Goal: Task Accomplishment & Management: Manage account settings

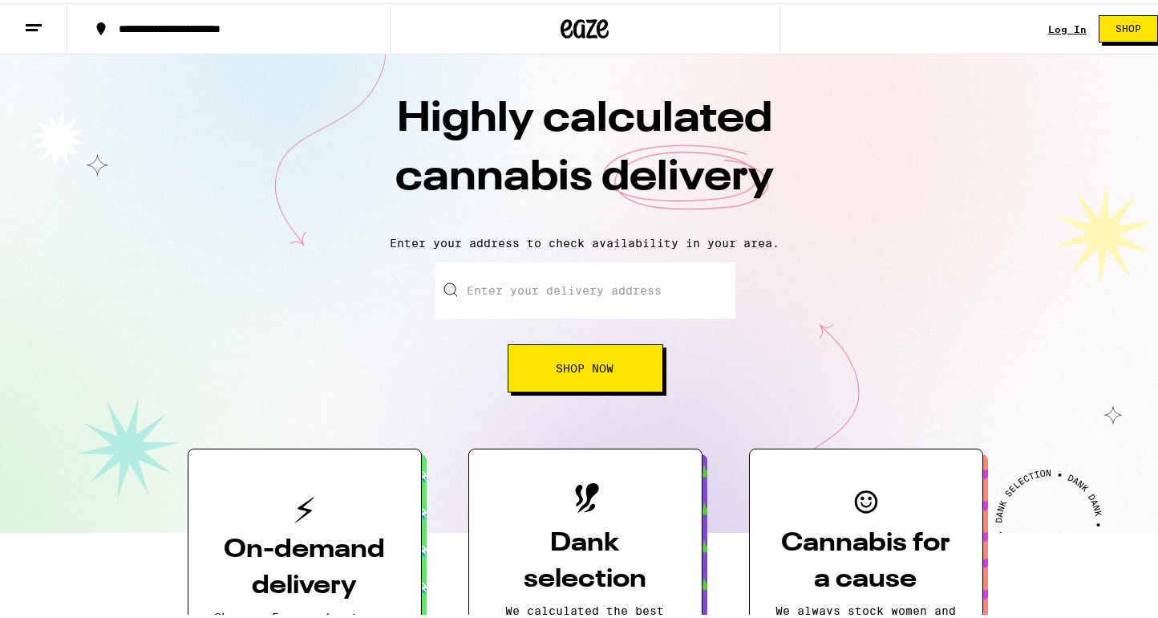
click at [1048, 27] on link "Log In" at bounding box center [1067, 26] width 38 height 10
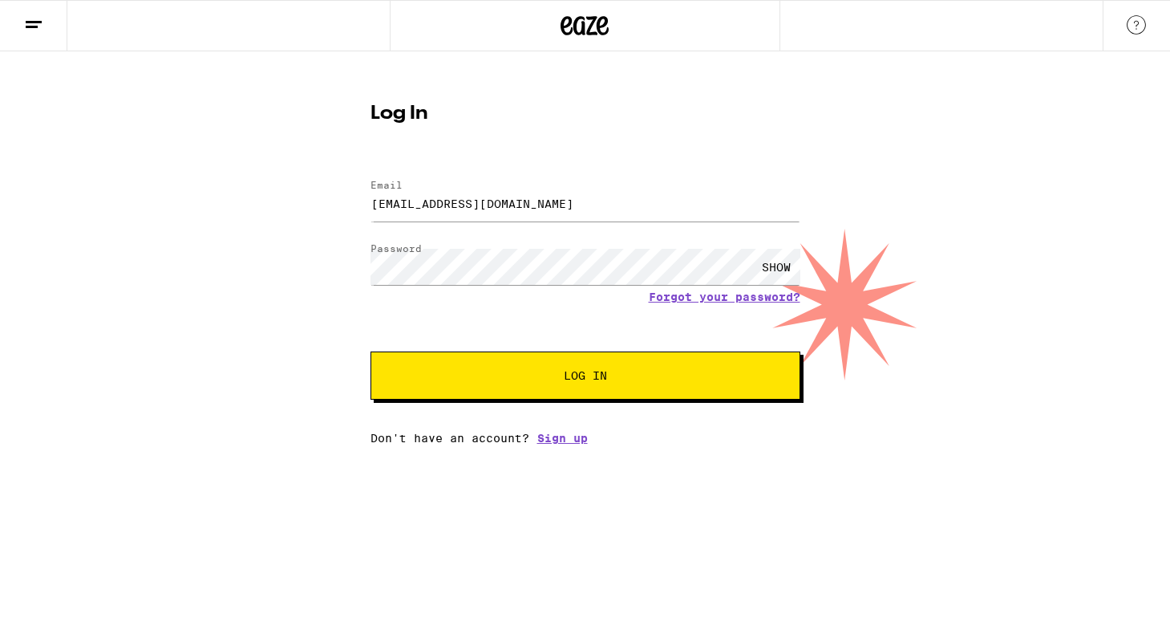
click at [539, 371] on span "Log In" at bounding box center [586, 375] width 300 height 11
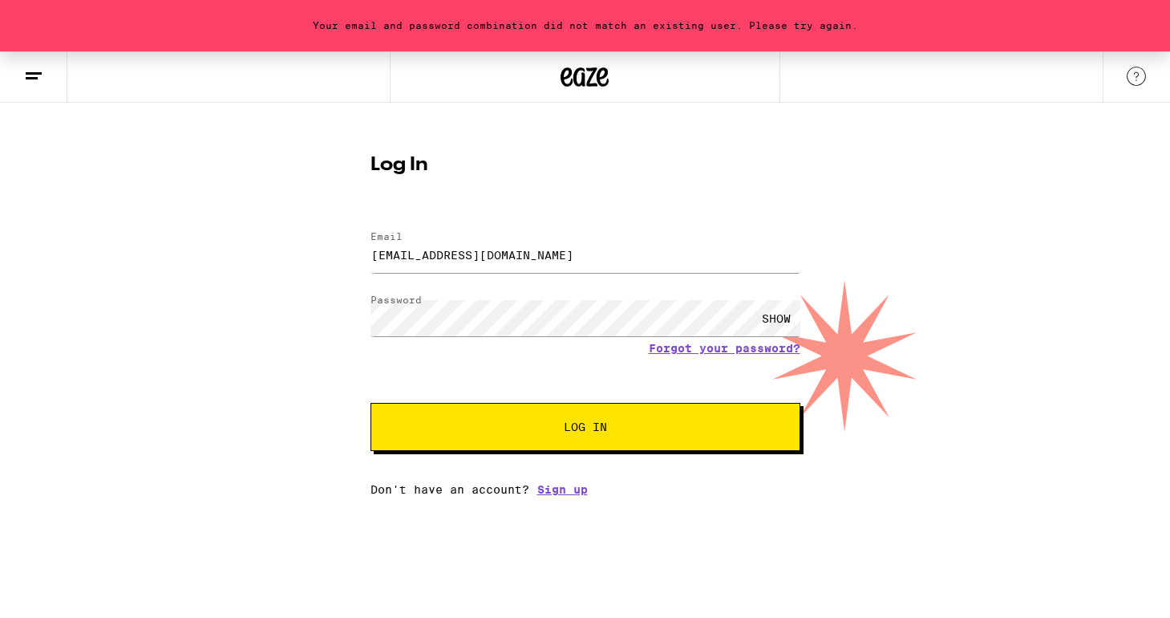
click at [768, 320] on div "SHOW" at bounding box center [776, 318] width 48 height 36
click at [774, 318] on div "HIDE" at bounding box center [776, 318] width 48 height 36
click at [569, 250] on input "[EMAIL_ADDRESS][DOMAIN_NAME]" at bounding box center [586, 255] width 430 height 36
click at [371, 403] on button "Log In" at bounding box center [586, 427] width 430 height 48
click at [582, 428] on span "Log In" at bounding box center [585, 426] width 43 height 11
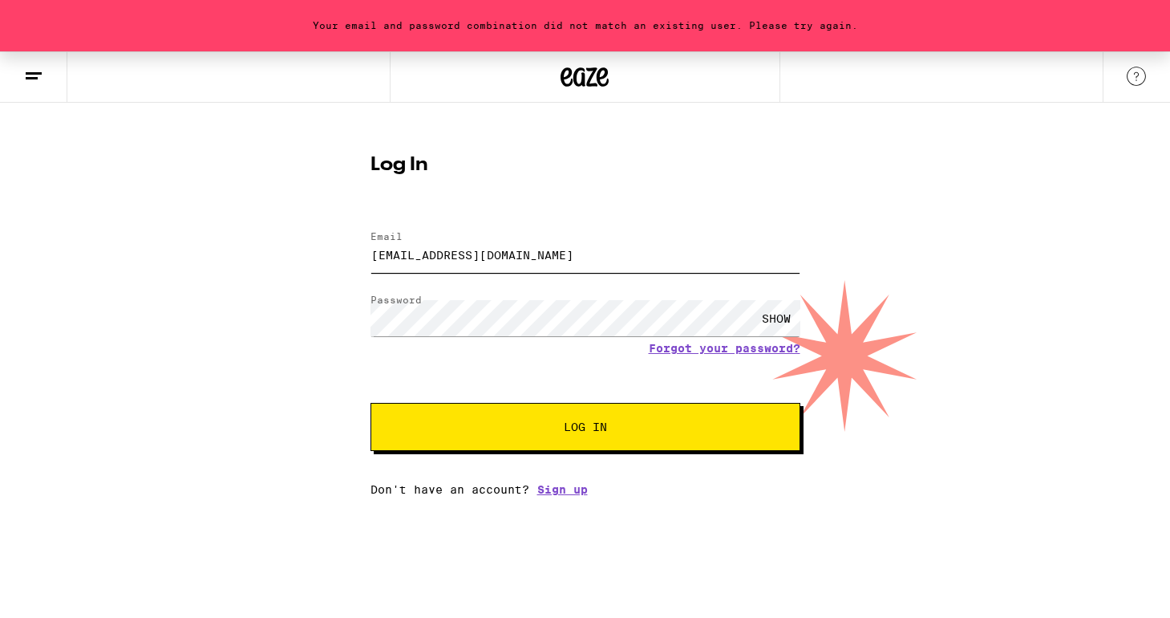
click at [542, 254] on input "[EMAIL_ADDRESS][DOMAIN_NAME]" at bounding box center [586, 255] width 430 height 36
type input "[PERSON_NAME][EMAIL_ADDRESS][PERSON_NAME][DOMAIN_NAME]"
click at [559, 428] on span "Log In" at bounding box center [586, 426] width 300 height 11
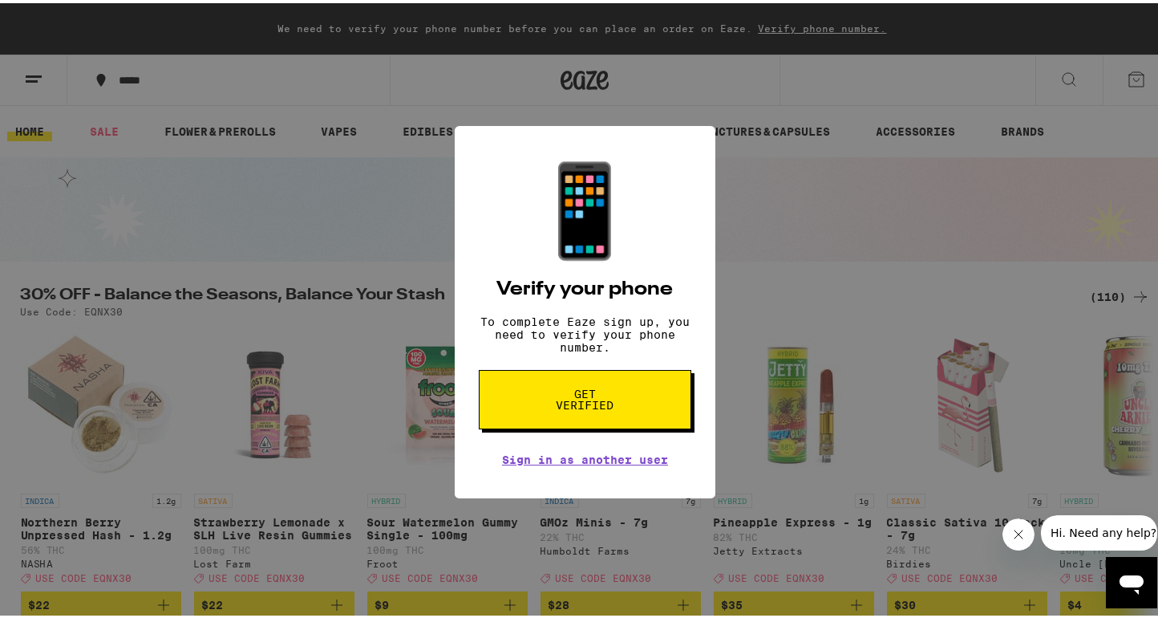
click at [589, 407] on span "Get verified" at bounding box center [585, 396] width 83 height 22
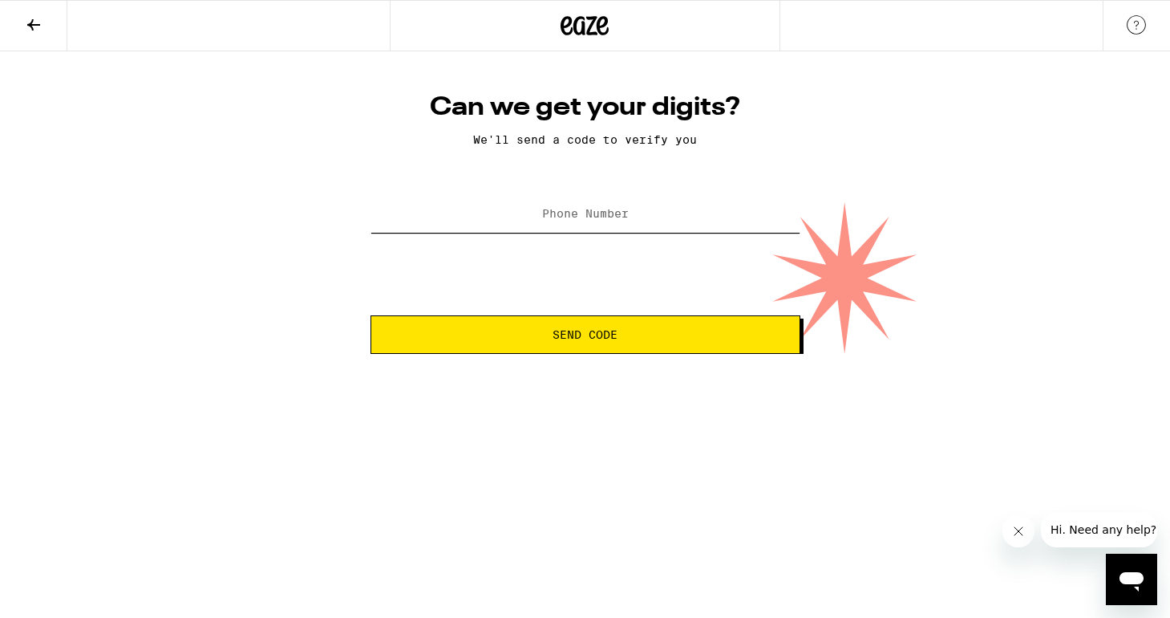
click at [589, 208] on input "Phone Number" at bounding box center [586, 215] width 430 height 36
click at [371, 315] on button "Send Code" at bounding box center [586, 334] width 430 height 38
type input "[PHONE_NUMBER]"
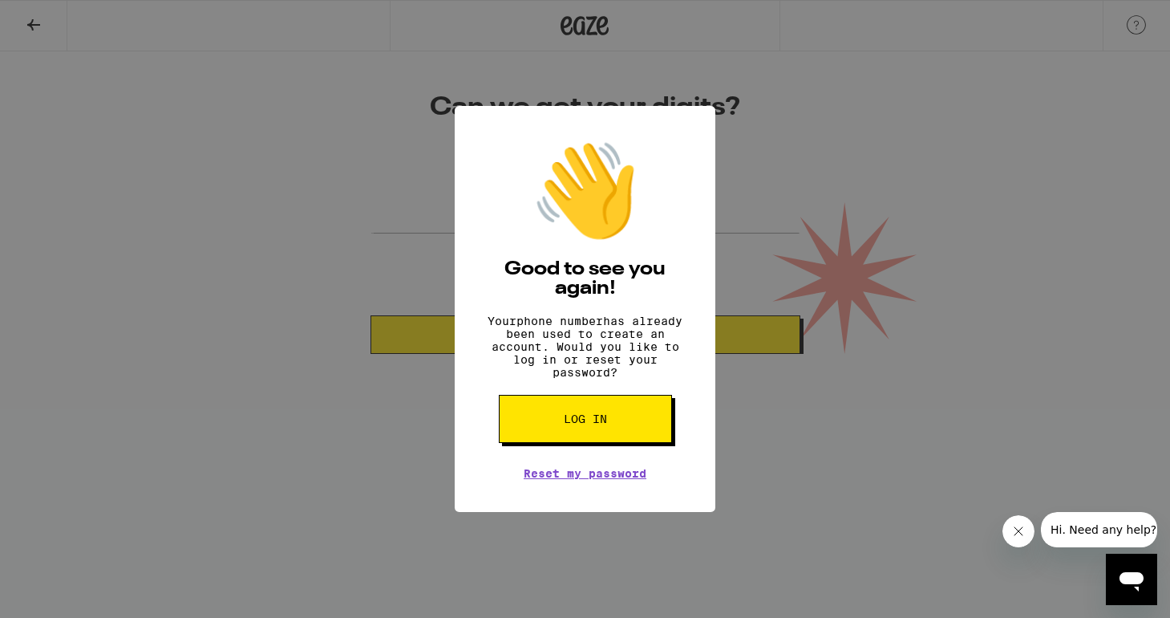
click at [589, 424] on span "Log in" at bounding box center [585, 418] width 43 height 11
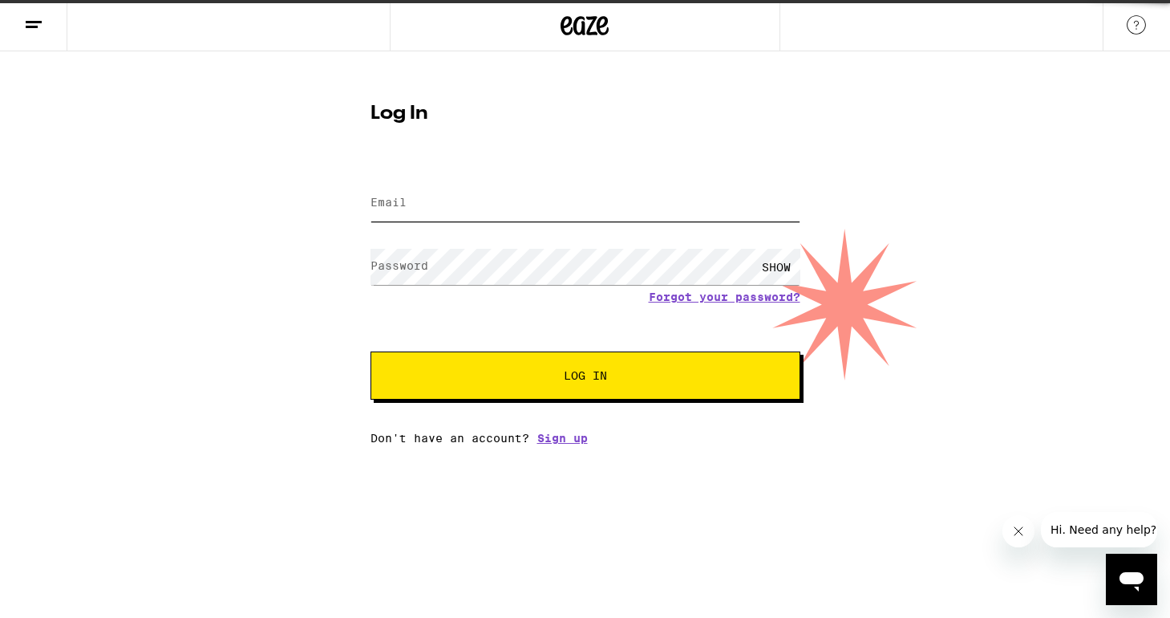
type input "[PERSON_NAME][EMAIL_ADDRESS][PERSON_NAME][DOMAIN_NAME]"
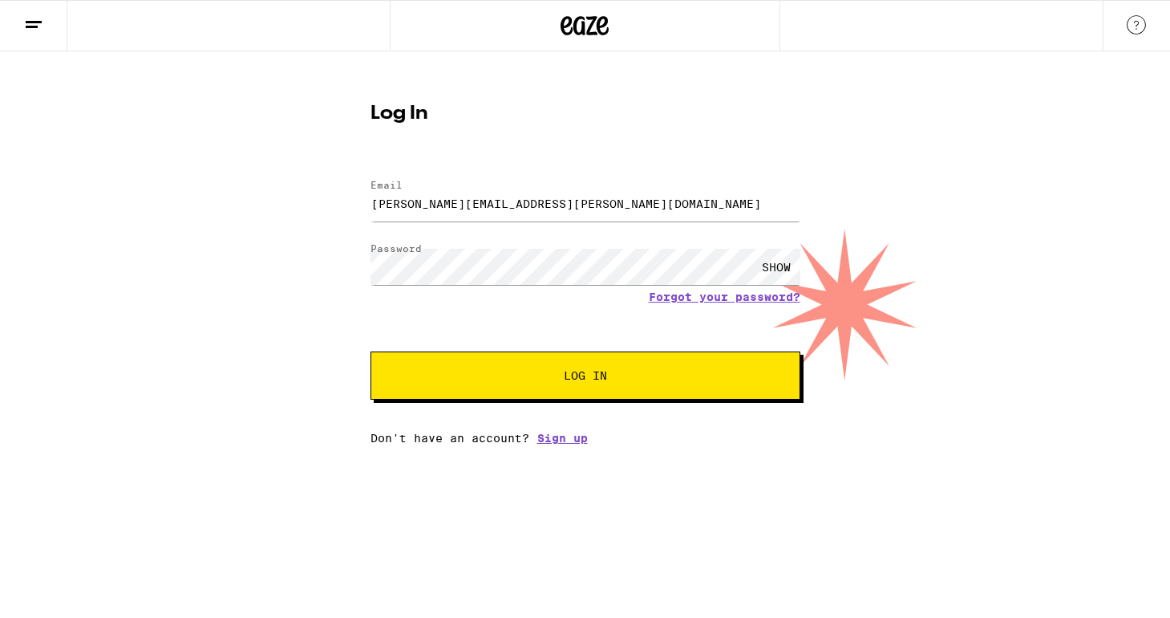
click at [549, 374] on span "Log In" at bounding box center [586, 375] width 300 height 11
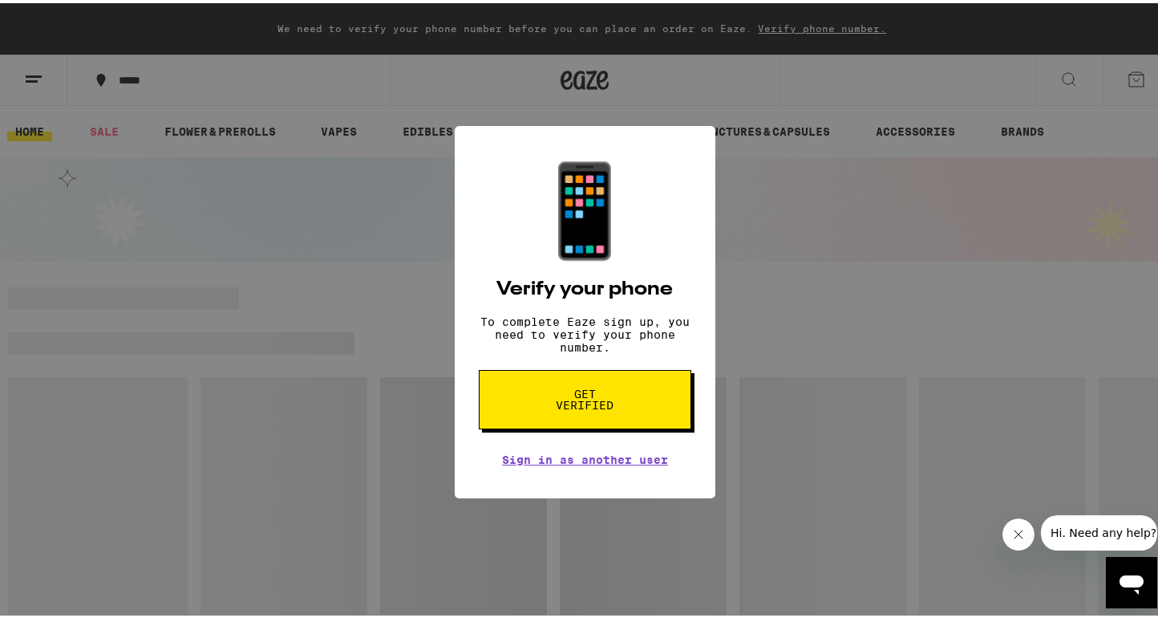
click at [588, 400] on span "Get verified" at bounding box center [585, 396] width 83 height 22
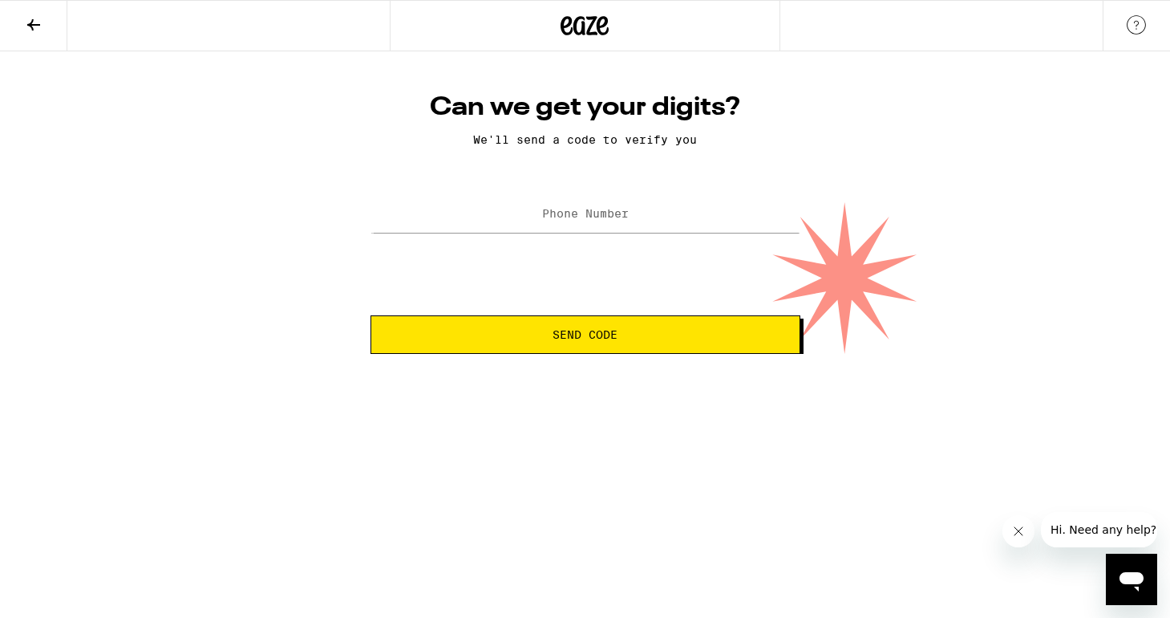
click at [577, 215] on label "Phone Number" at bounding box center [585, 213] width 87 height 13
type input "[PHONE_NUMBER]"
click at [567, 338] on span "Send Code" at bounding box center [585, 334] width 65 height 11
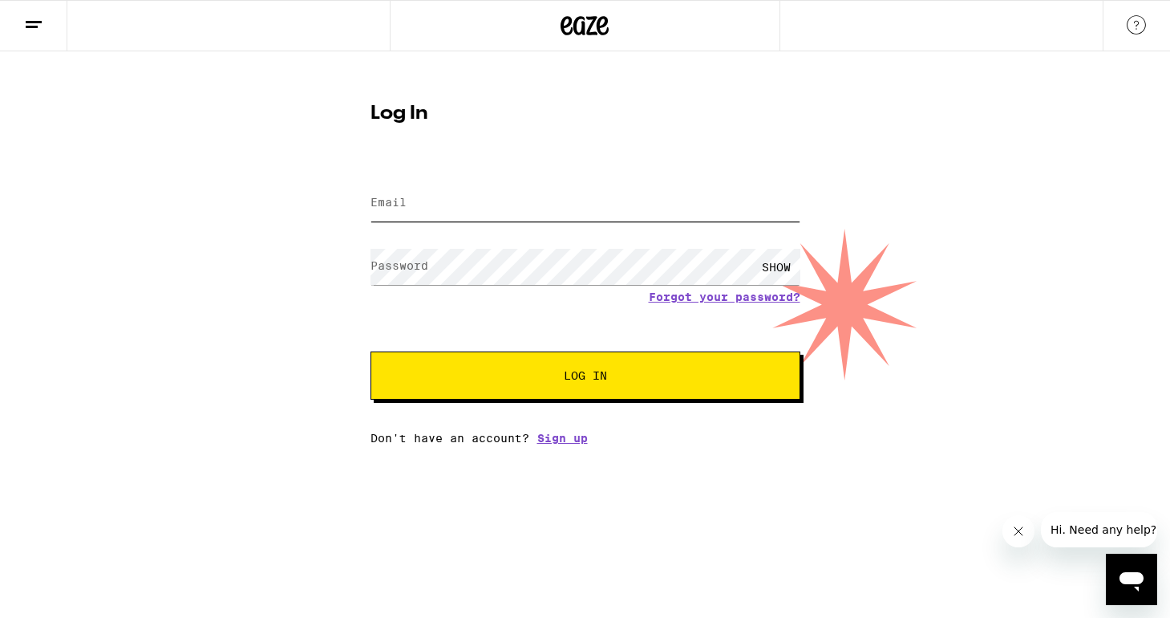
type input "[PERSON_NAME][EMAIL_ADDRESS][PERSON_NAME][DOMAIN_NAME]"
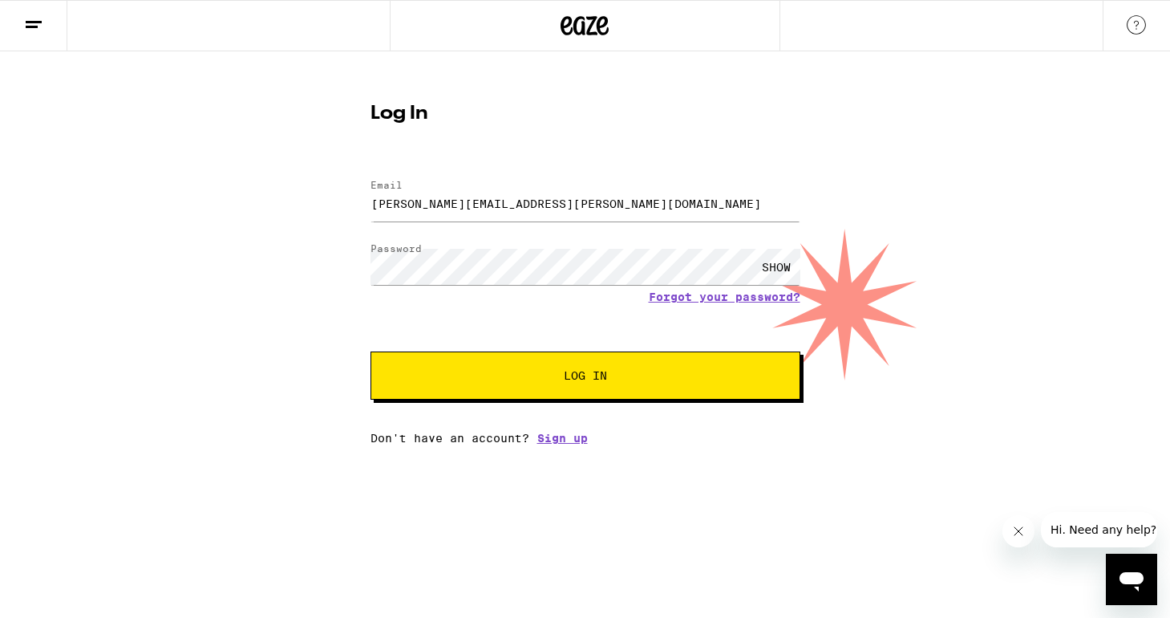
click at [476, 379] on span "Log In" at bounding box center [586, 375] width 300 height 11
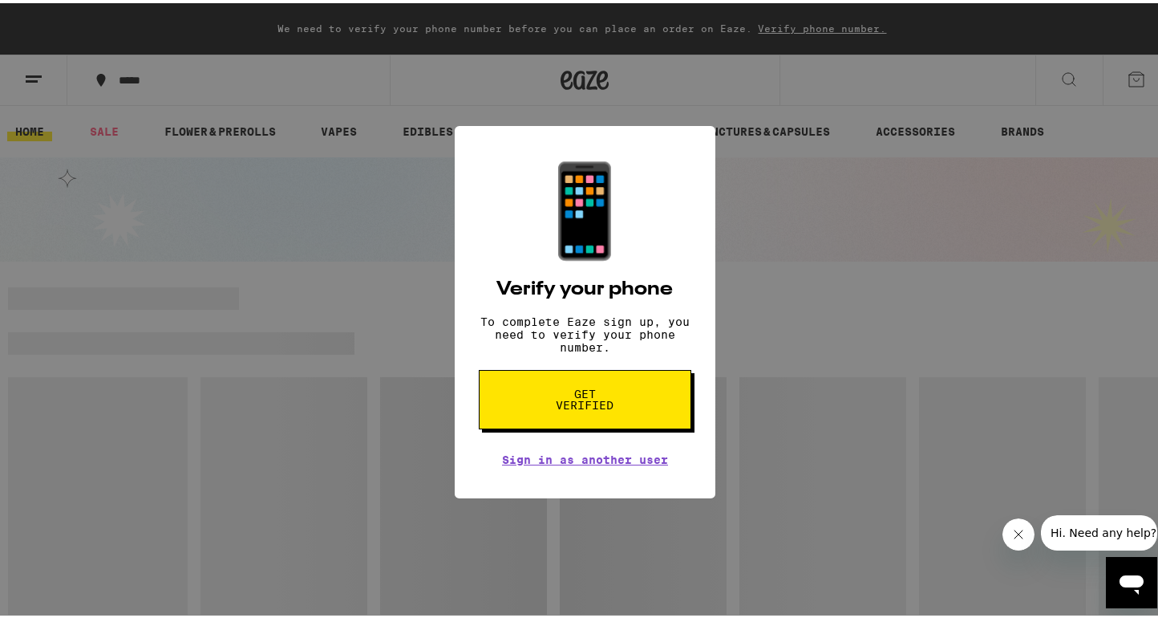
click at [904, 244] on div "📱 Verify your phone To complete Eaze sign up, you need to verify your phone num…" at bounding box center [585, 309] width 1170 height 618
click at [547, 463] on link "Sign in as another user" at bounding box center [585, 456] width 166 height 13
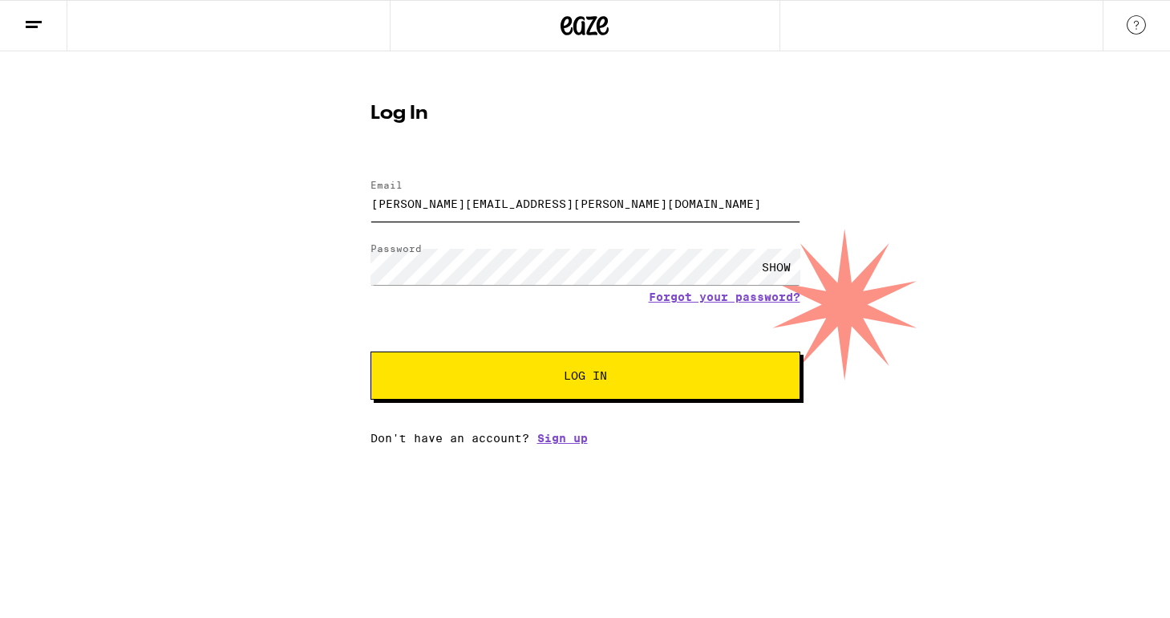
click at [557, 200] on input "[PERSON_NAME][EMAIL_ADDRESS][PERSON_NAME][DOMAIN_NAME]" at bounding box center [586, 203] width 430 height 36
type input "[EMAIL_ADDRESS][DOMAIN_NAME]"
click at [780, 266] on div "SHOW" at bounding box center [776, 267] width 48 height 36
click at [610, 376] on span "Log In" at bounding box center [586, 375] width 300 height 11
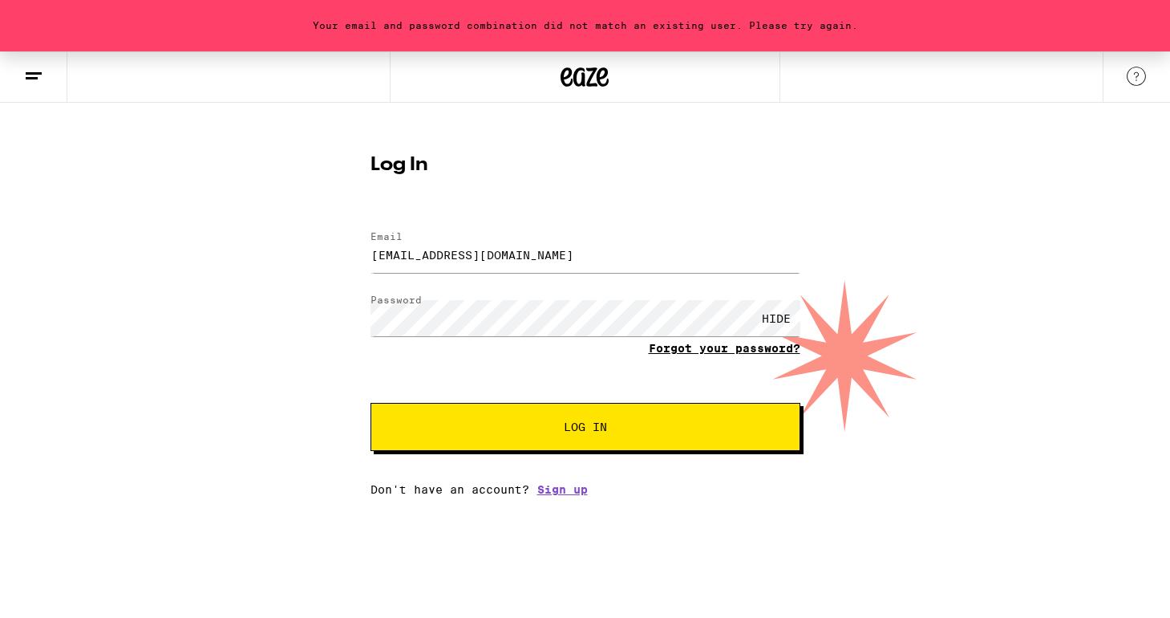
click at [711, 355] on link "Forgot your password?" at bounding box center [725, 348] width 152 height 13
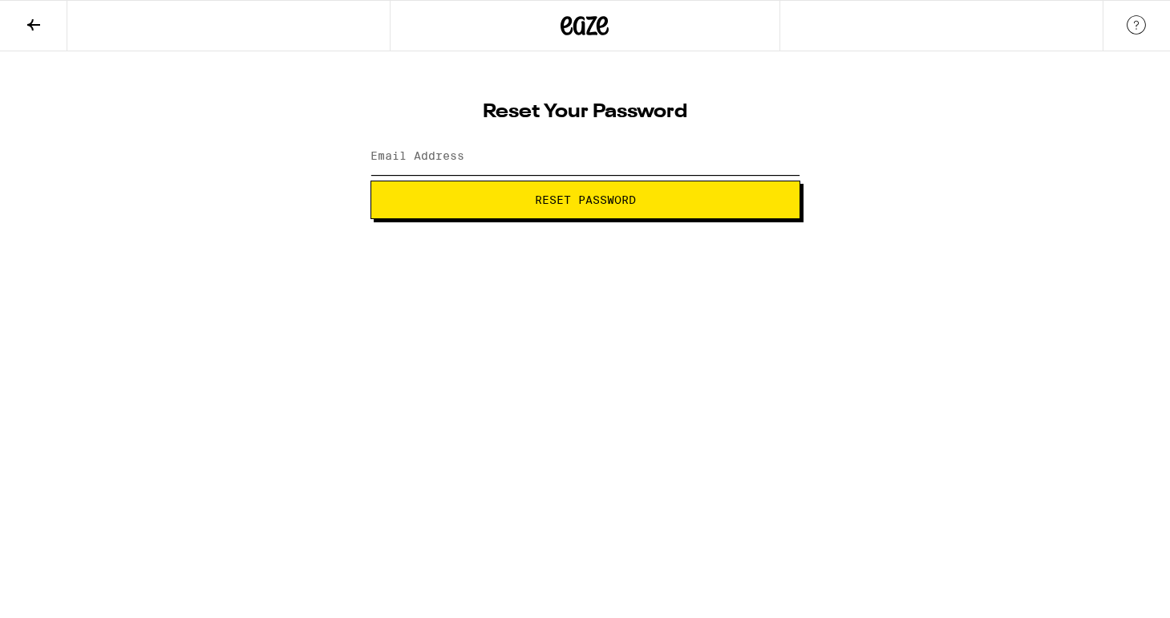
click at [561, 152] on input "Email Address" at bounding box center [586, 157] width 430 height 36
type input "[EMAIL_ADDRESS][DOMAIN_NAME]"
click at [554, 209] on button "Reset Password" at bounding box center [586, 199] width 430 height 38
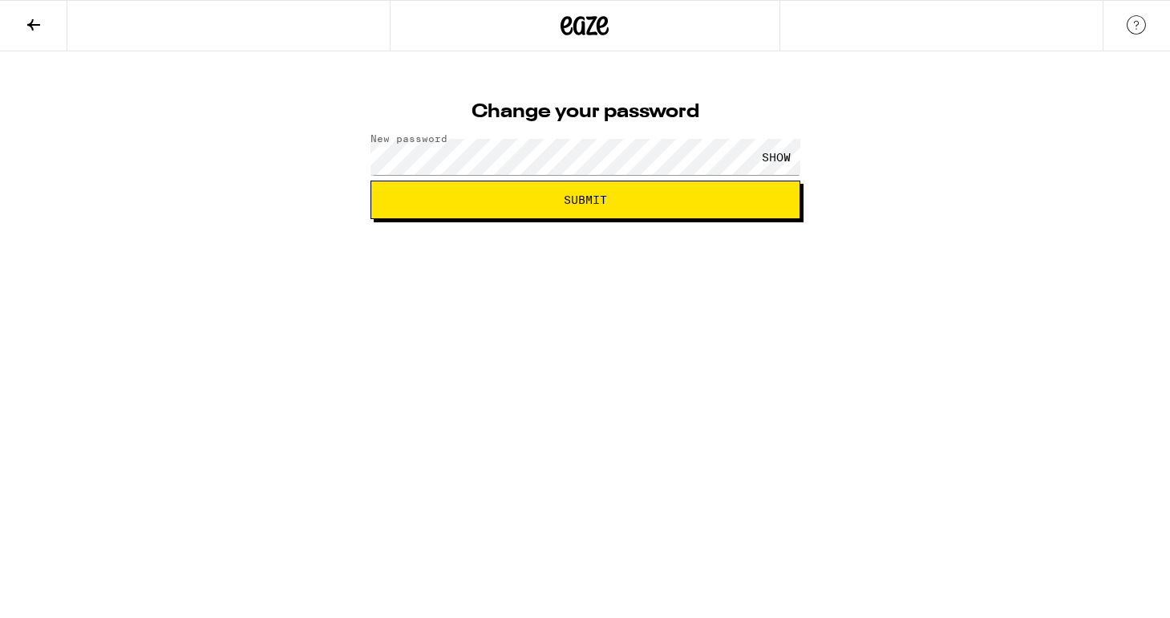
click at [779, 157] on div "SHOW" at bounding box center [776, 157] width 48 height 36
click at [648, 201] on span "Submit" at bounding box center [585, 199] width 403 height 11
